Goal: Find specific page/section: Find specific page/section

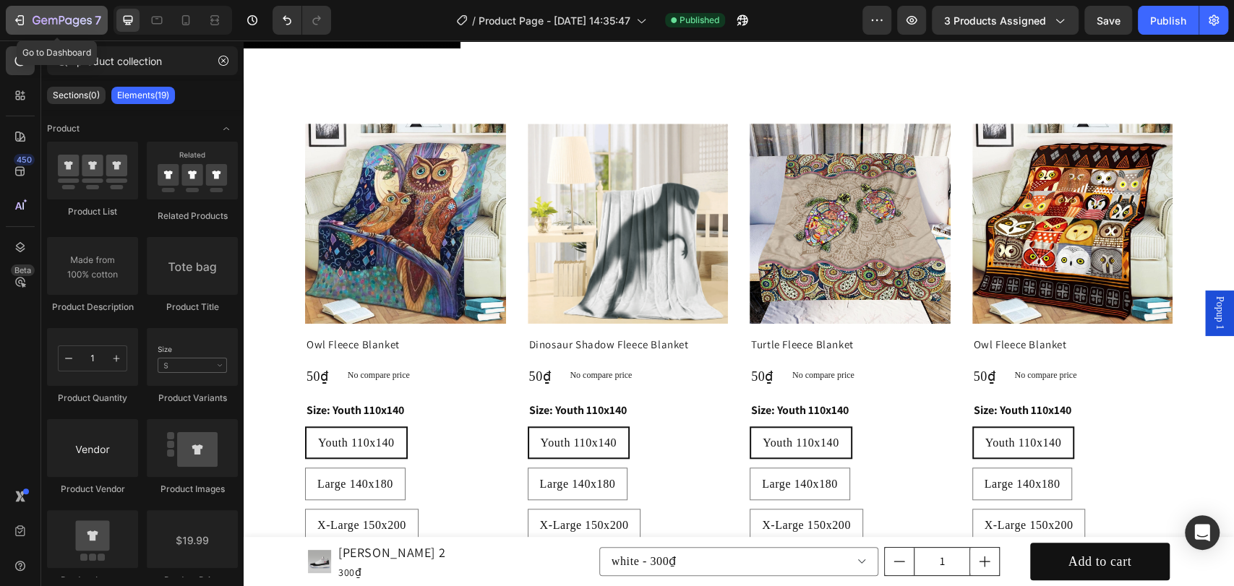
click at [77, 29] on button "7" at bounding box center [57, 20] width 102 height 29
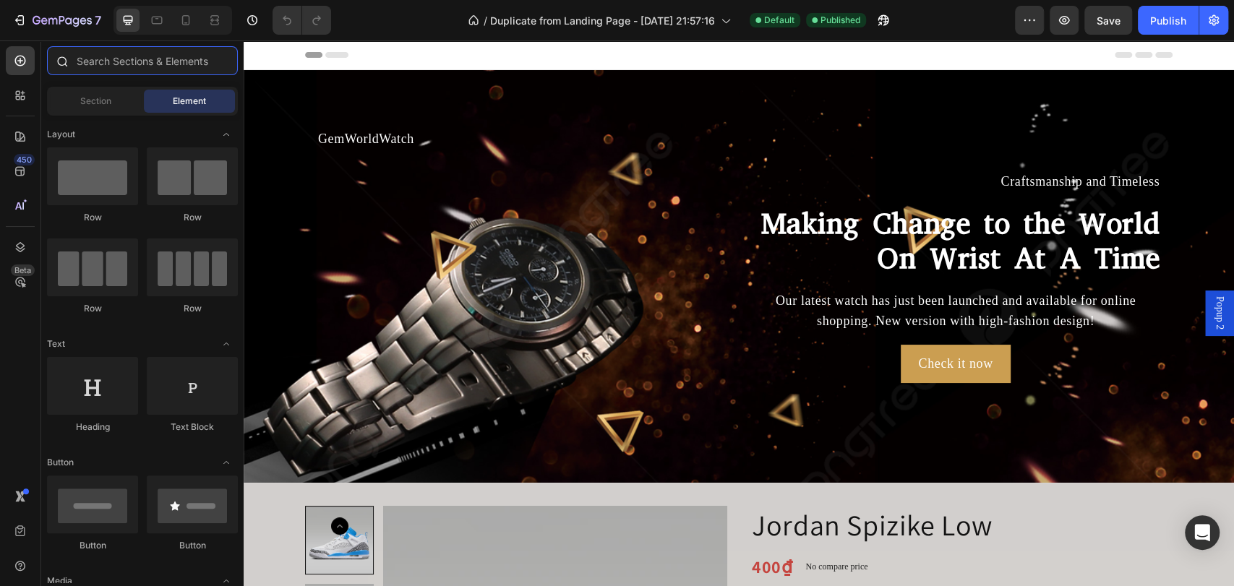
click at [124, 59] on input "text" at bounding box center [142, 60] width 191 height 29
click at [20, 92] on icon at bounding box center [20, 95] width 14 height 14
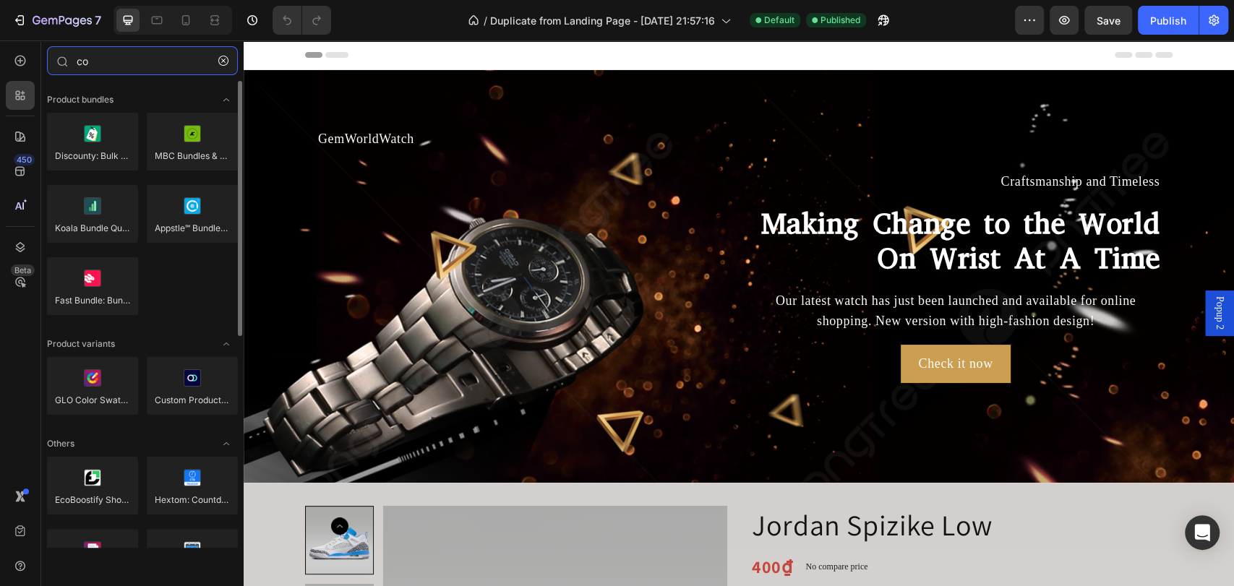
type input "c"
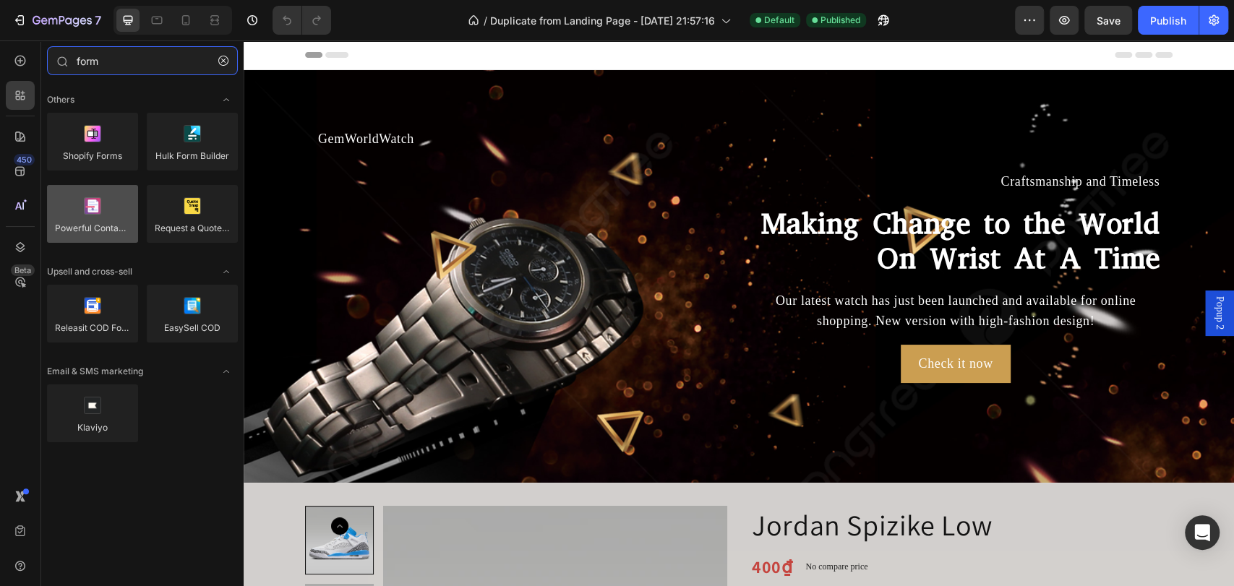
type input "form"
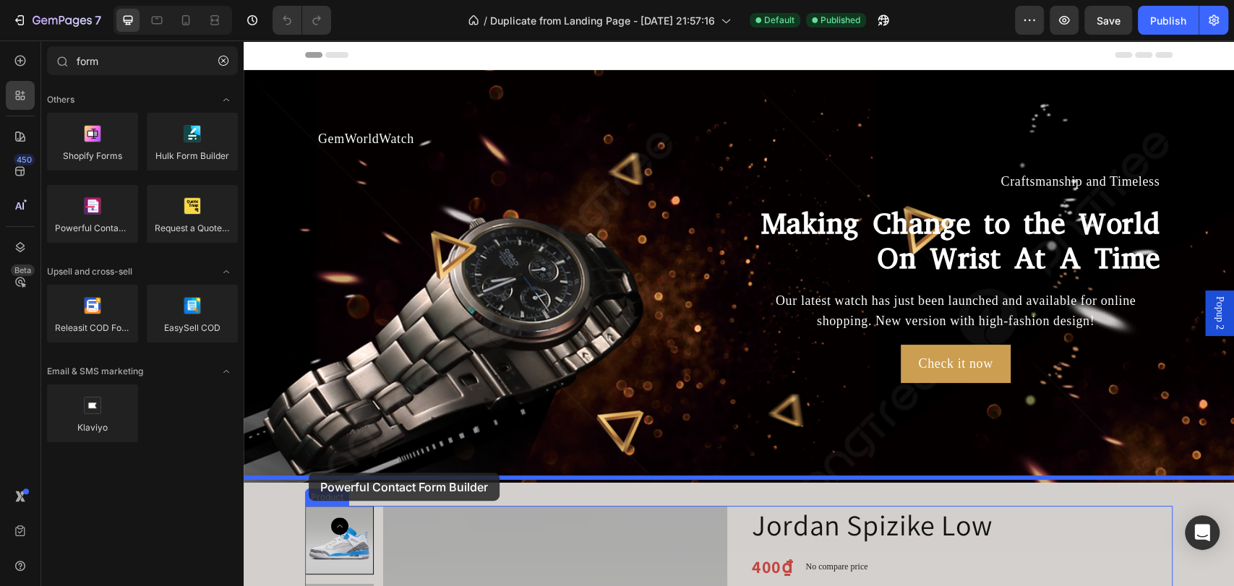
drag, startPoint x: 343, startPoint y: 262, endPoint x: 309, endPoint y: 473, distance: 213.7
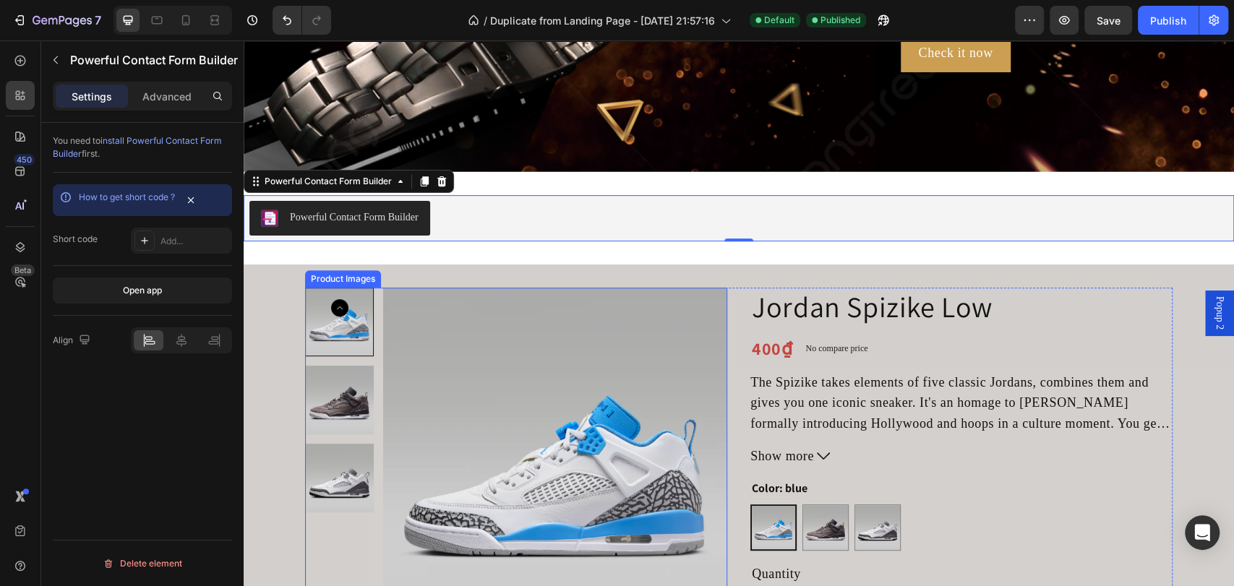
scroll to position [321, 0]
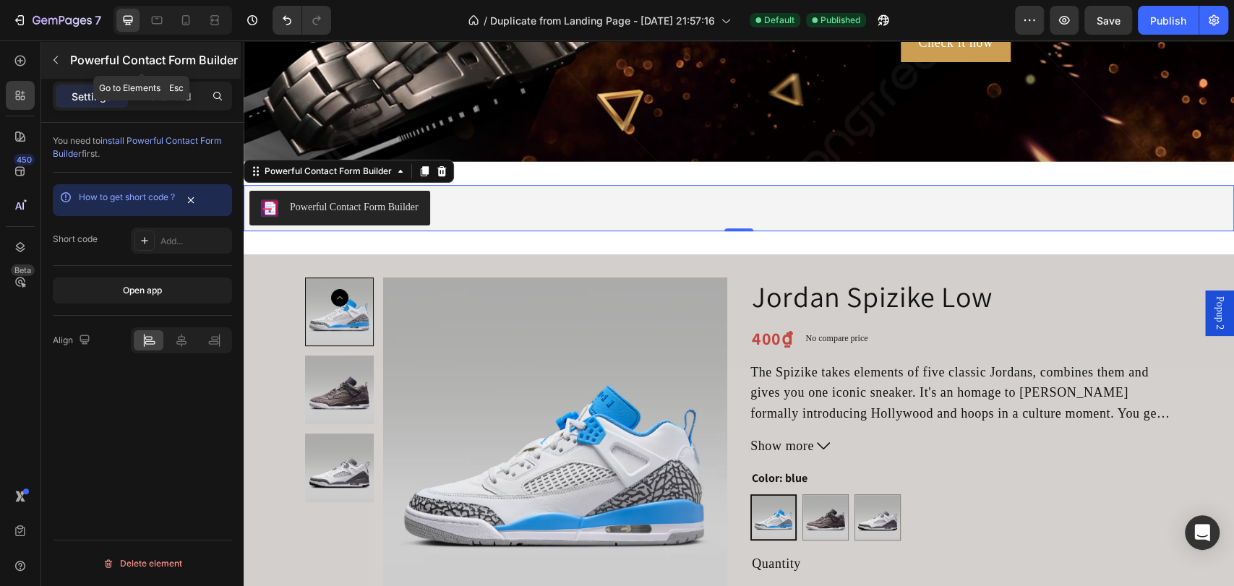
click at [64, 56] on button "button" at bounding box center [55, 59] width 23 height 23
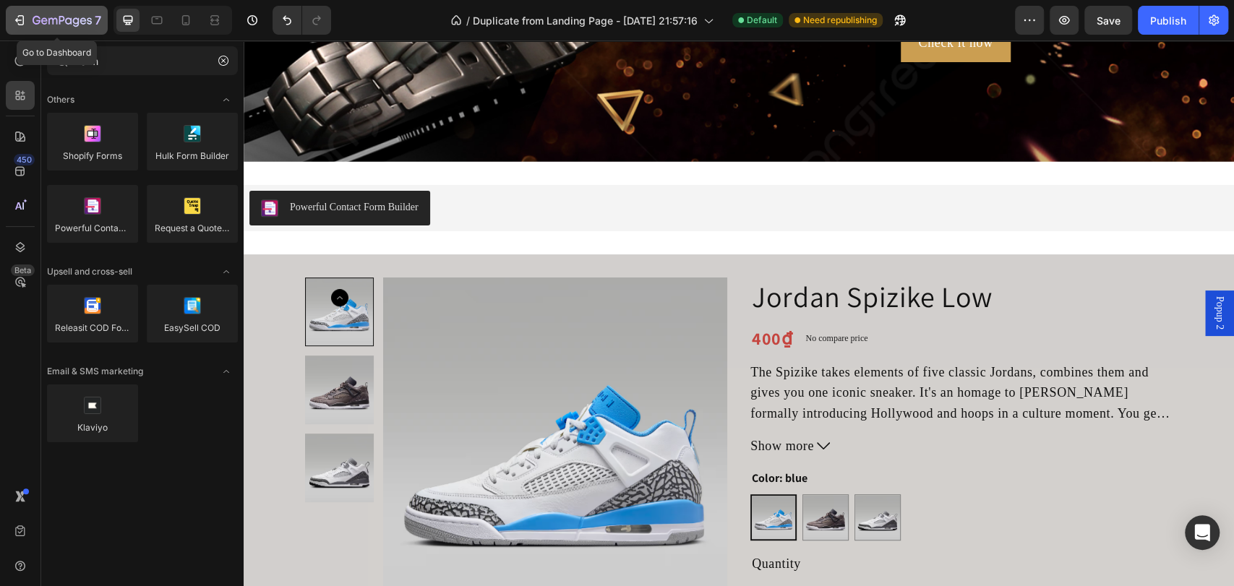
click at [38, 25] on icon "button" at bounding box center [62, 21] width 59 height 12
